Goal: Find specific page/section: Find specific page/section

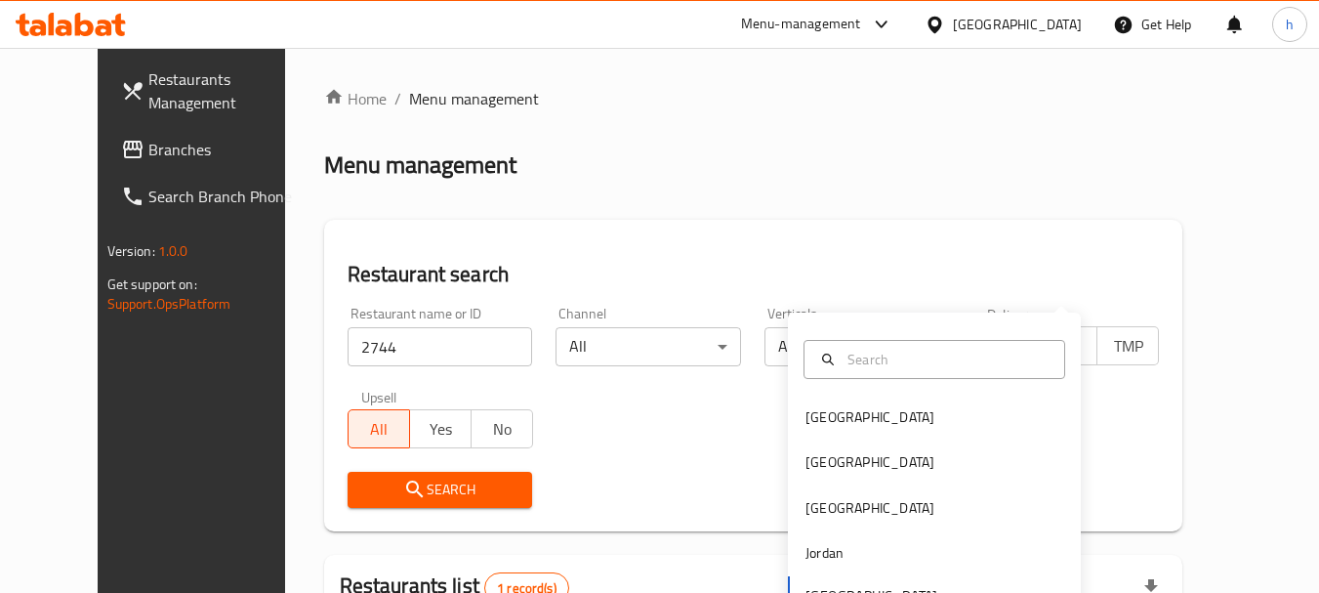
scroll to position [262, 0]
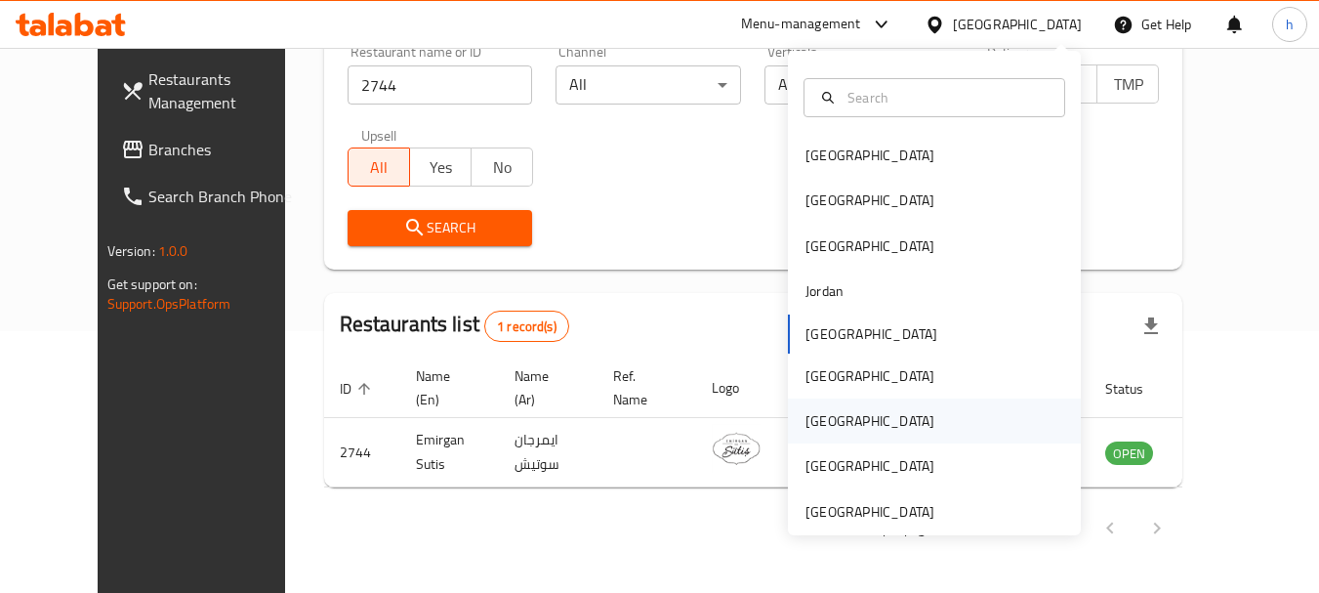
click at [824, 421] on div "[GEOGRAPHIC_DATA]" at bounding box center [869, 420] width 129 height 21
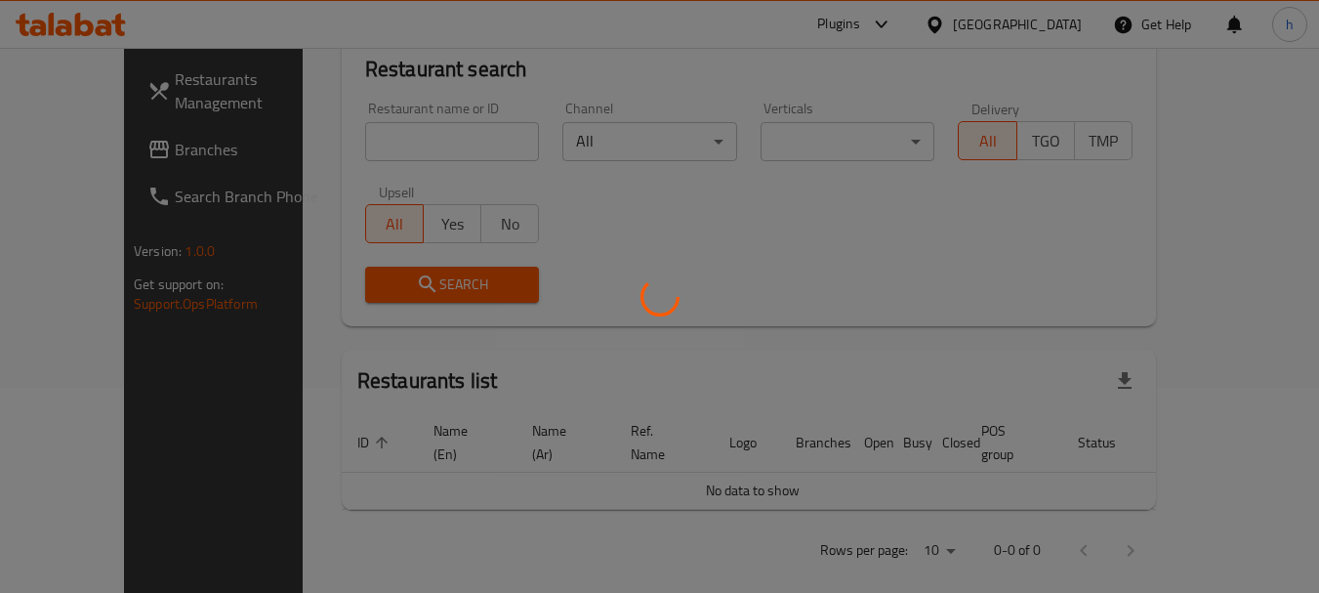
click at [94, 144] on div at bounding box center [659, 296] width 1319 height 593
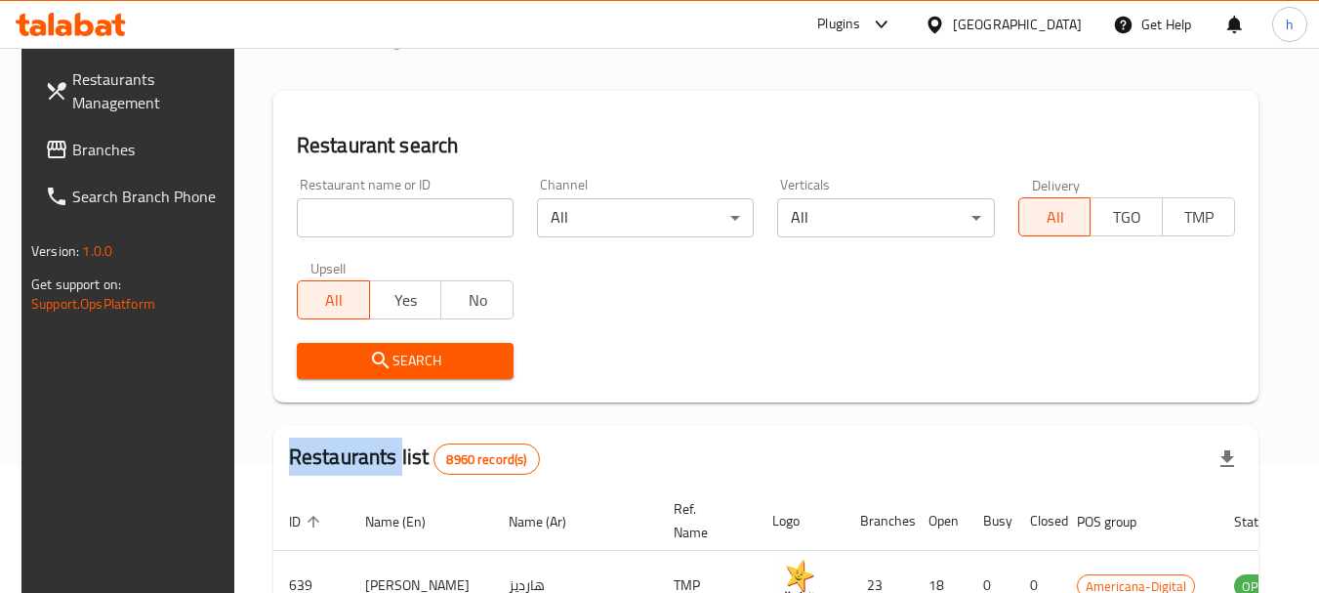
scroll to position [0, 0]
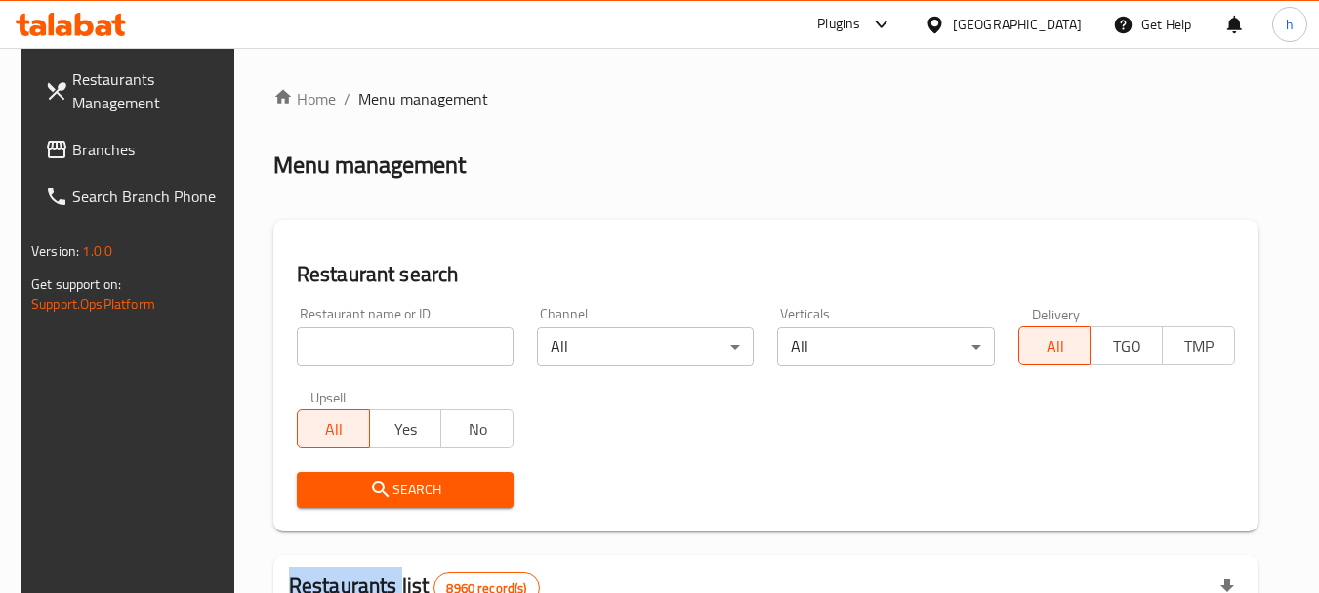
click at [45, 139] on icon at bounding box center [56, 149] width 23 height 23
